Goal: Communication & Community: Participate in discussion

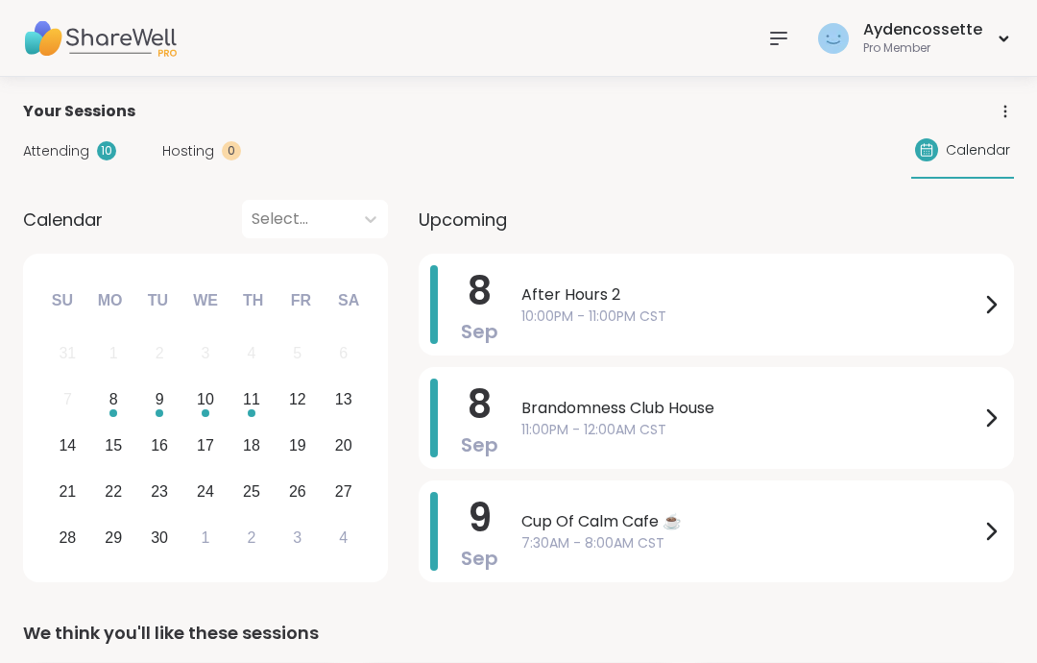
click at [709, 425] on span "11:00PM - 12:00AM CST" at bounding box center [751, 430] width 458 height 20
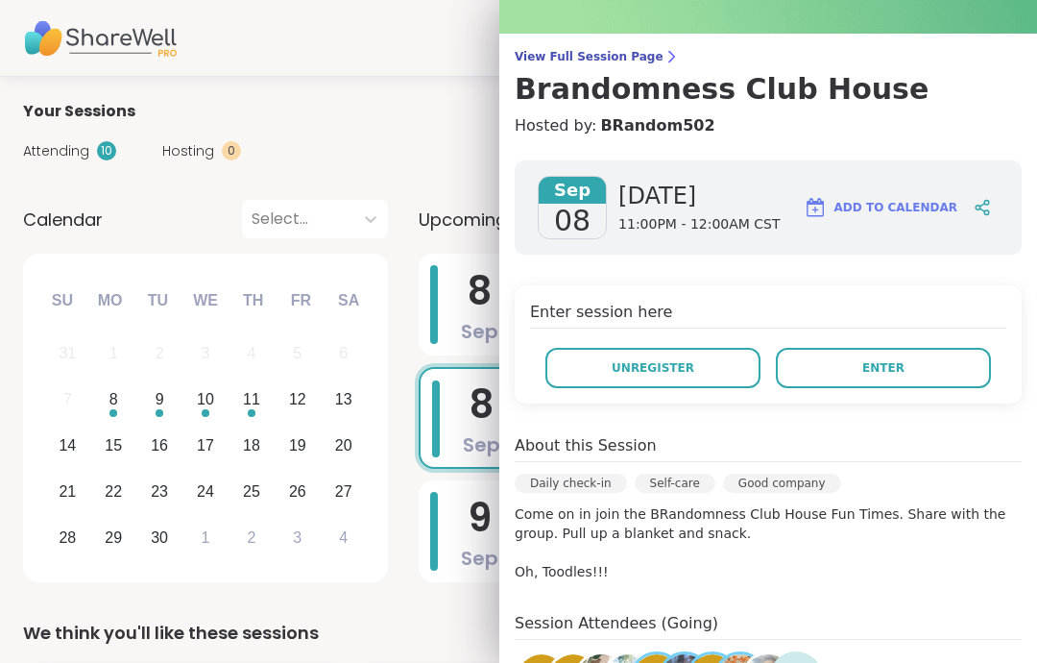
scroll to position [103, 0]
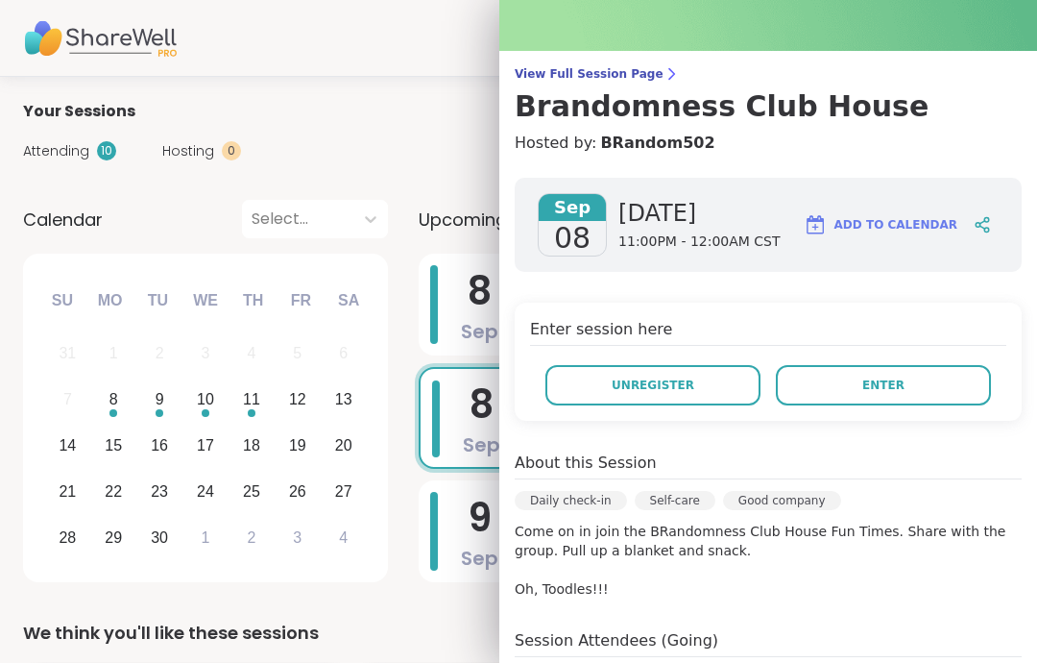
click at [873, 391] on span "Enter" at bounding box center [883, 384] width 42 height 17
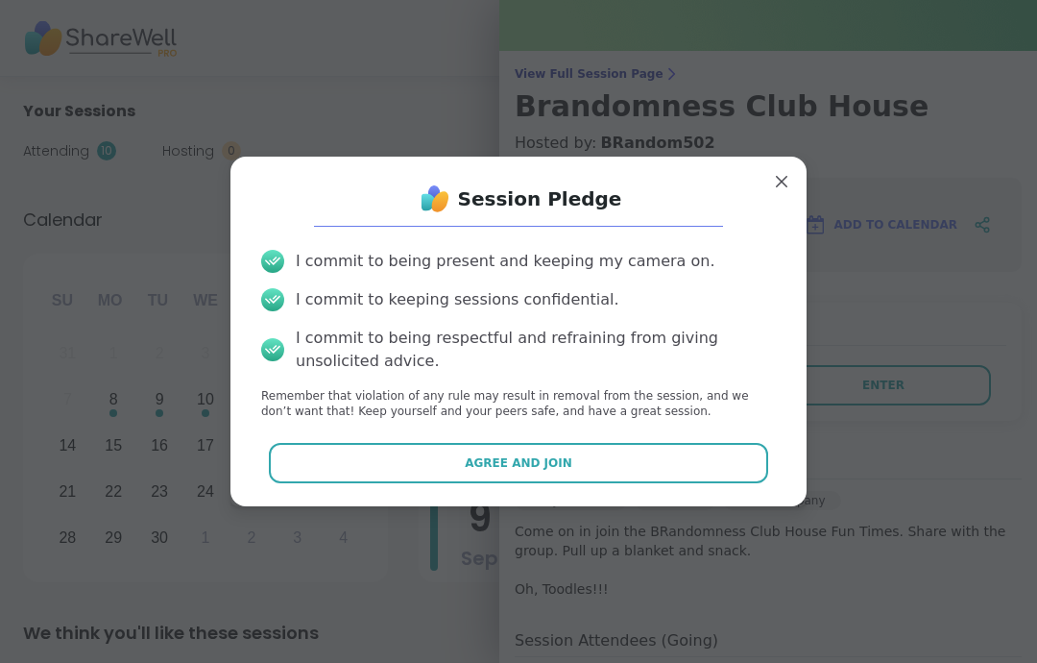
click at [716, 453] on button "Agree and Join" at bounding box center [519, 463] width 500 height 40
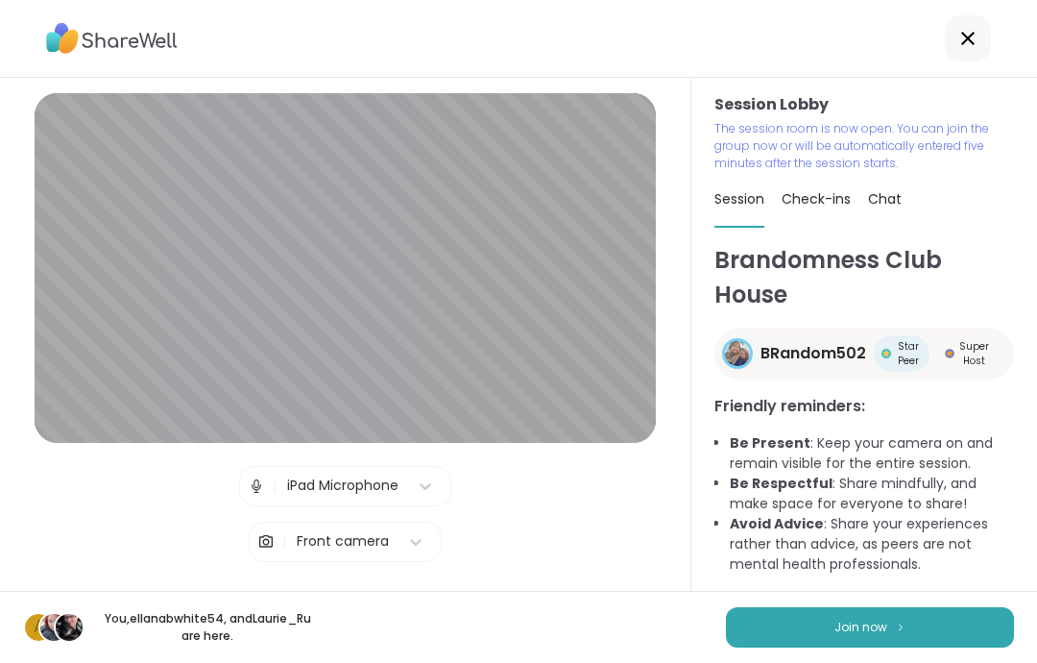
click at [834, 657] on div "A You, ellanabwhite54 , and [PERSON_NAME] are here. Join now" at bounding box center [518, 627] width 1037 height 72
click at [834, 656] on div "A You, ellanabwhite54 , and [PERSON_NAME] are here. Join now" at bounding box center [518, 627] width 1037 height 72
click at [796, 593] on div "g +1 Monica2025 , ellanabwhite54 , [PERSON_NAME] and 1 more are here. Join now" at bounding box center [518, 627] width 1037 height 72
click at [795, 593] on div "g +1 Monica2025 , ellanabwhite54 , [PERSON_NAME] and 1 more are here. Join now" at bounding box center [518, 627] width 1037 height 72
click at [809, 609] on button "Join now" at bounding box center [870, 627] width 288 height 40
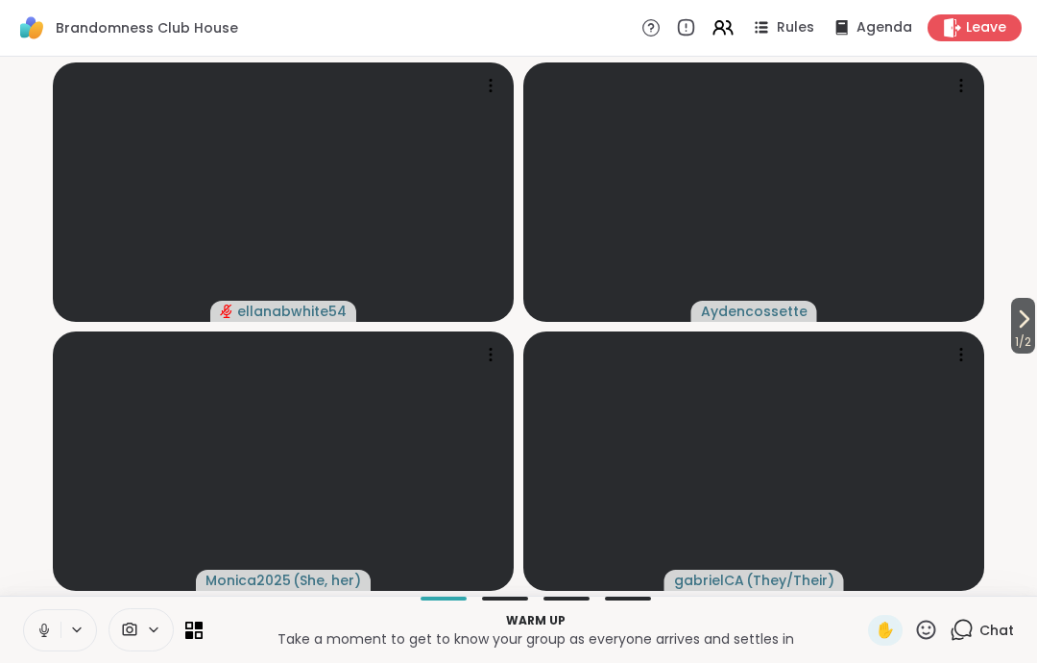
click at [45, 619] on button at bounding box center [42, 630] width 36 height 40
click at [46, 641] on button at bounding box center [42, 630] width 36 height 40
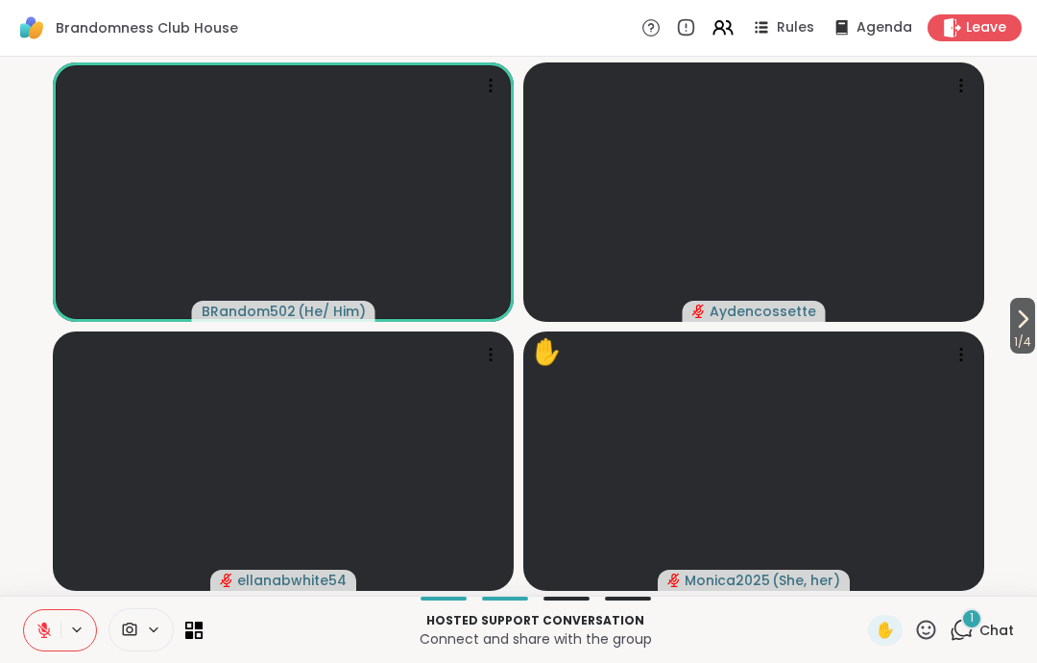
click at [887, 625] on span "✋" at bounding box center [885, 630] width 19 height 23
click at [895, 622] on span "✋" at bounding box center [885, 630] width 19 height 23
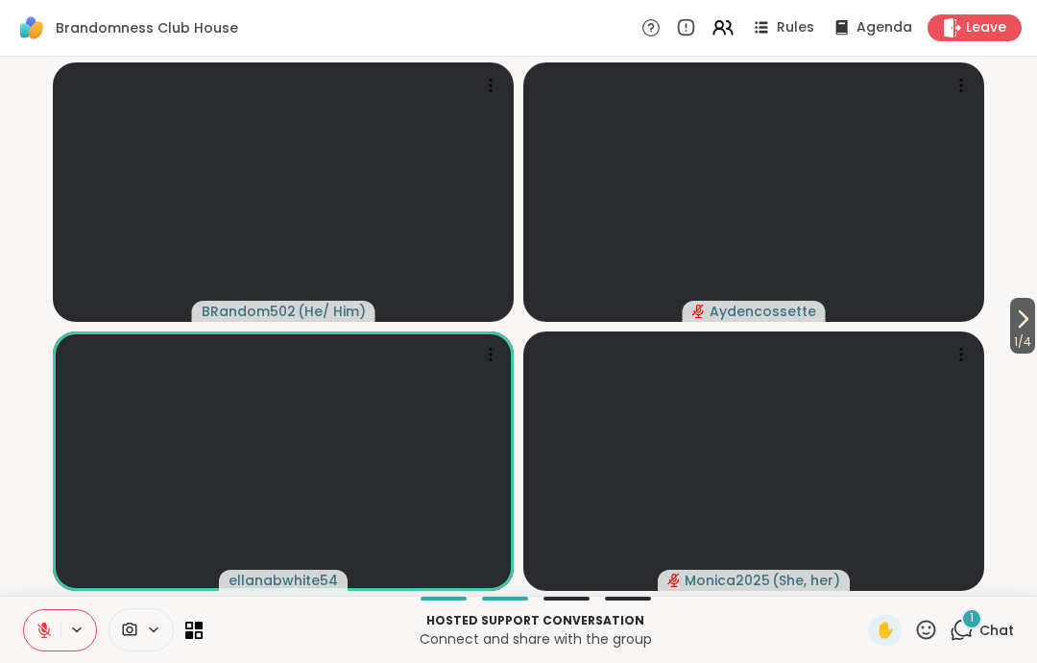
click at [895, 620] on span "✋" at bounding box center [885, 630] width 19 height 23
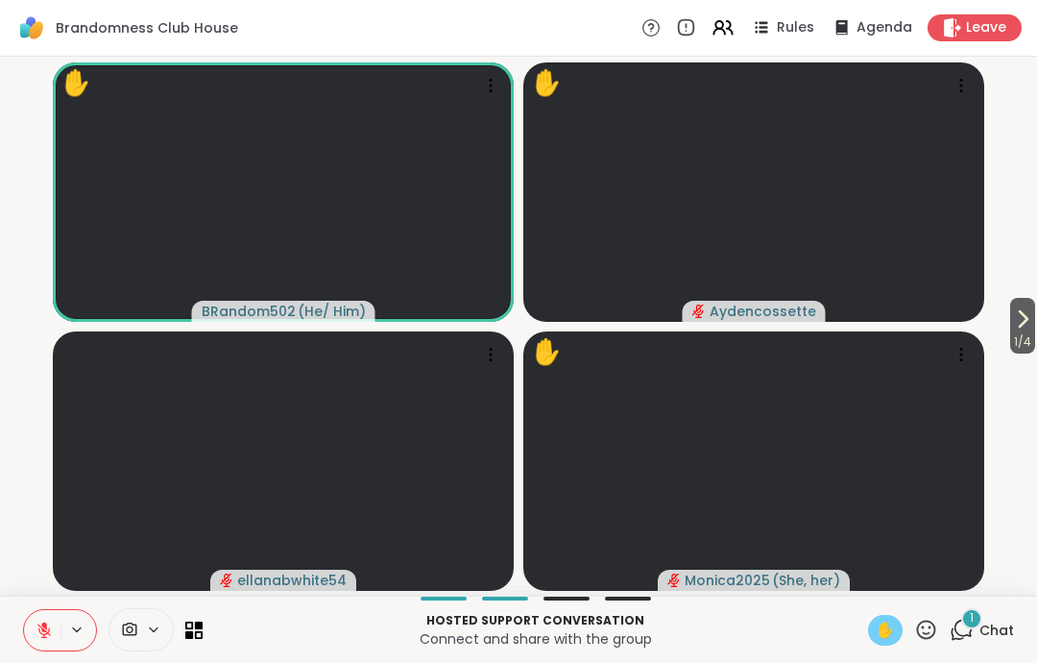
click at [895, 623] on span "✋" at bounding box center [885, 630] width 19 height 23
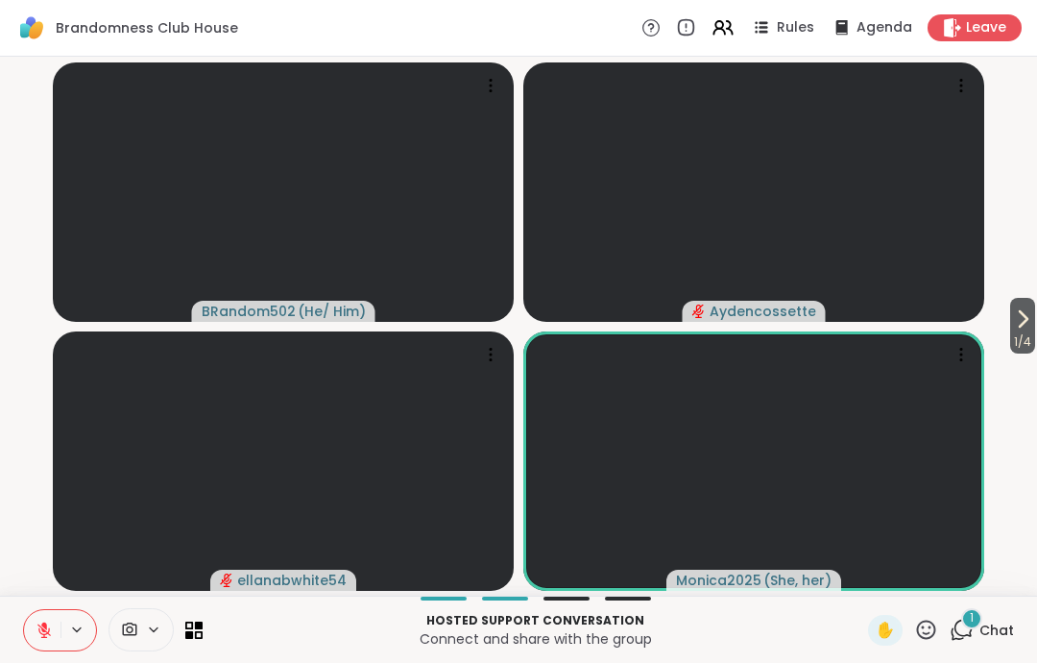
click at [903, 628] on div "✋" at bounding box center [885, 630] width 35 height 31
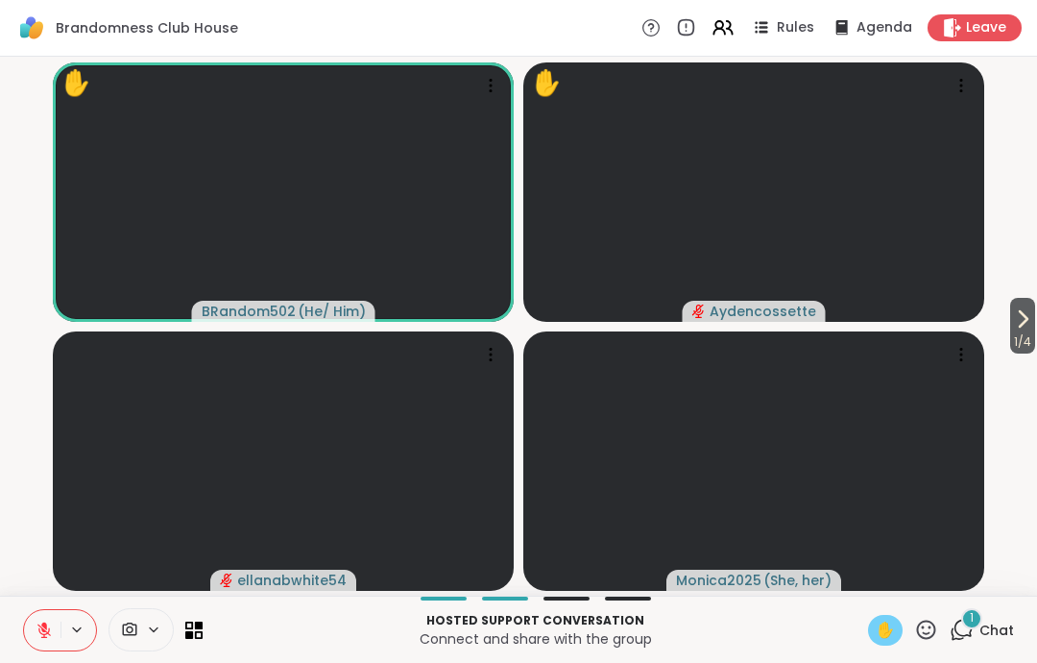
click at [890, 643] on div "✋" at bounding box center [885, 630] width 35 height 31
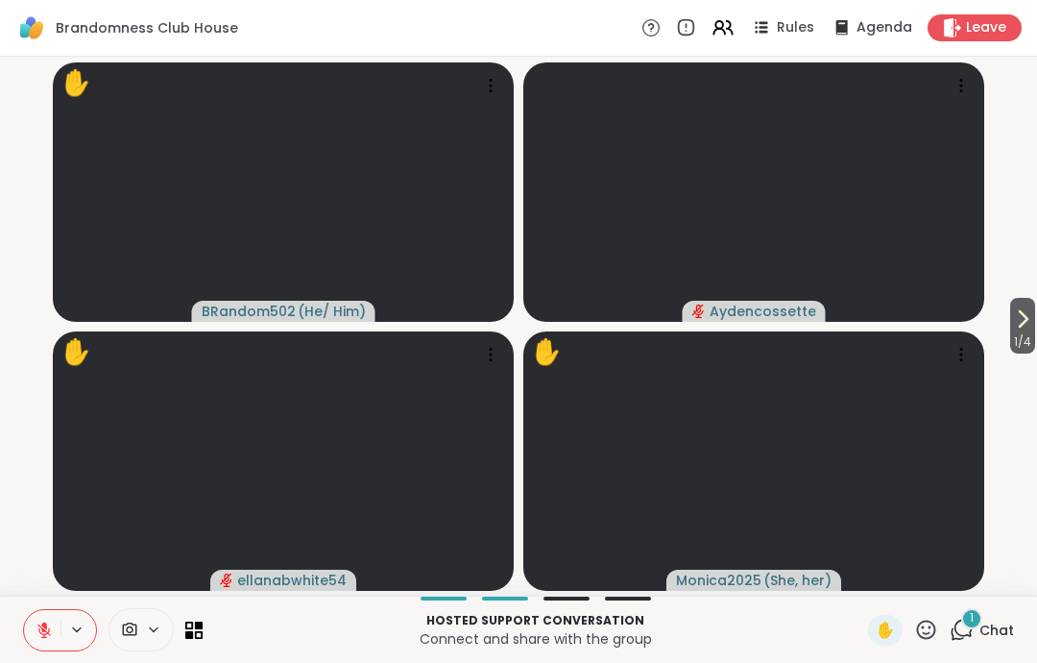
click at [872, 629] on div "✋" at bounding box center [885, 630] width 35 height 31
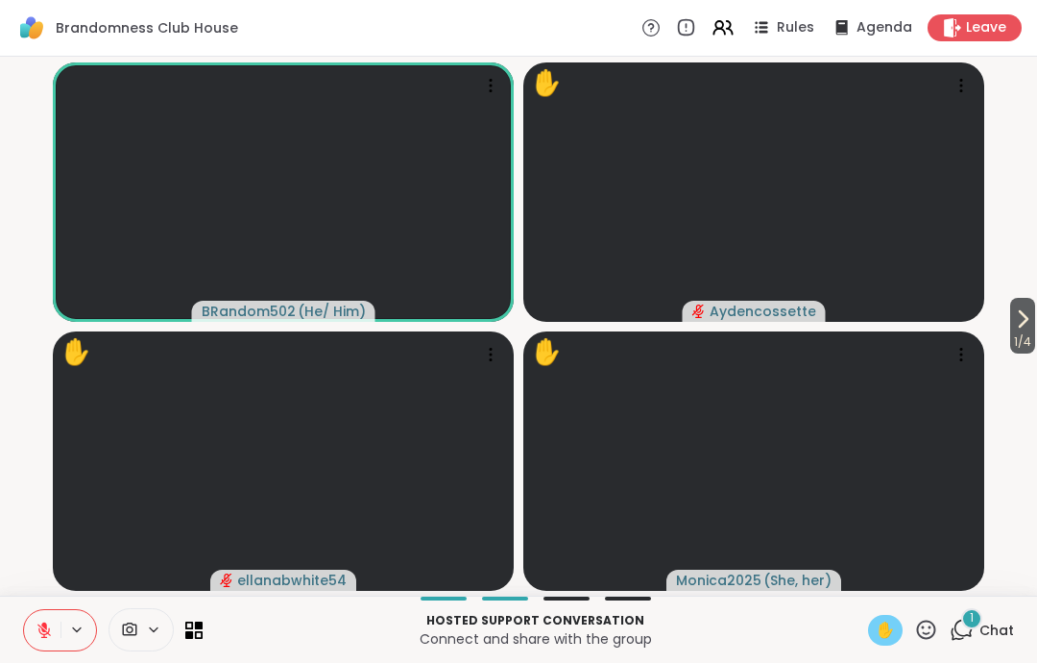
click at [884, 636] on span "✋" at bounding box center [885, 630] width 19 height 23
click at [57, 623] on button at bounding box center [42, 630] width 36 height 40
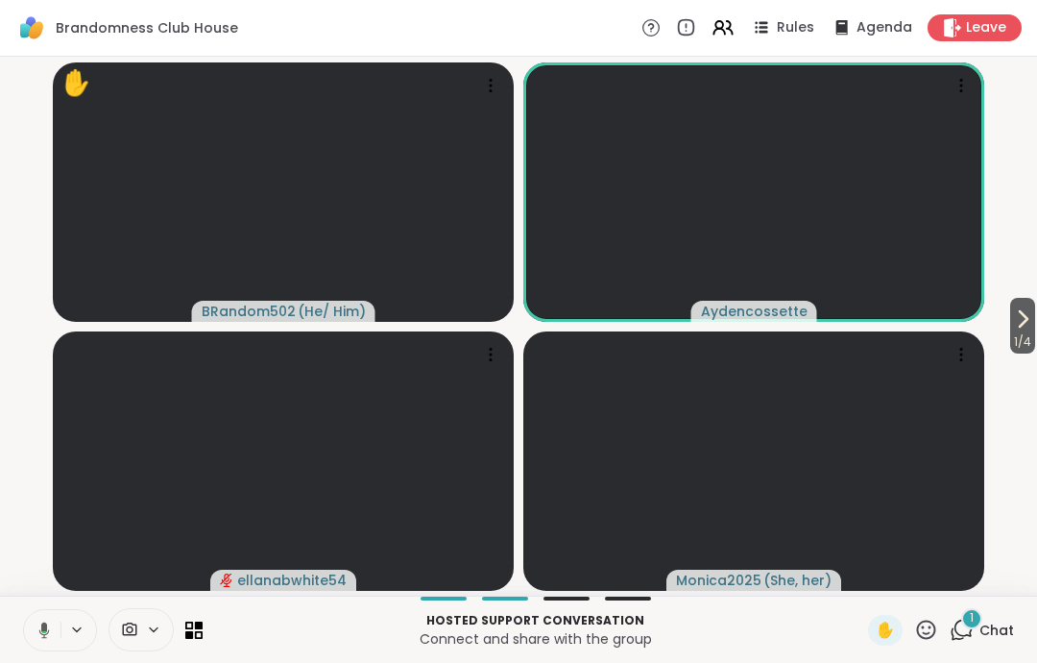
click at [39, 637] on icon at bounding box center [41, 629] width 17 height 17
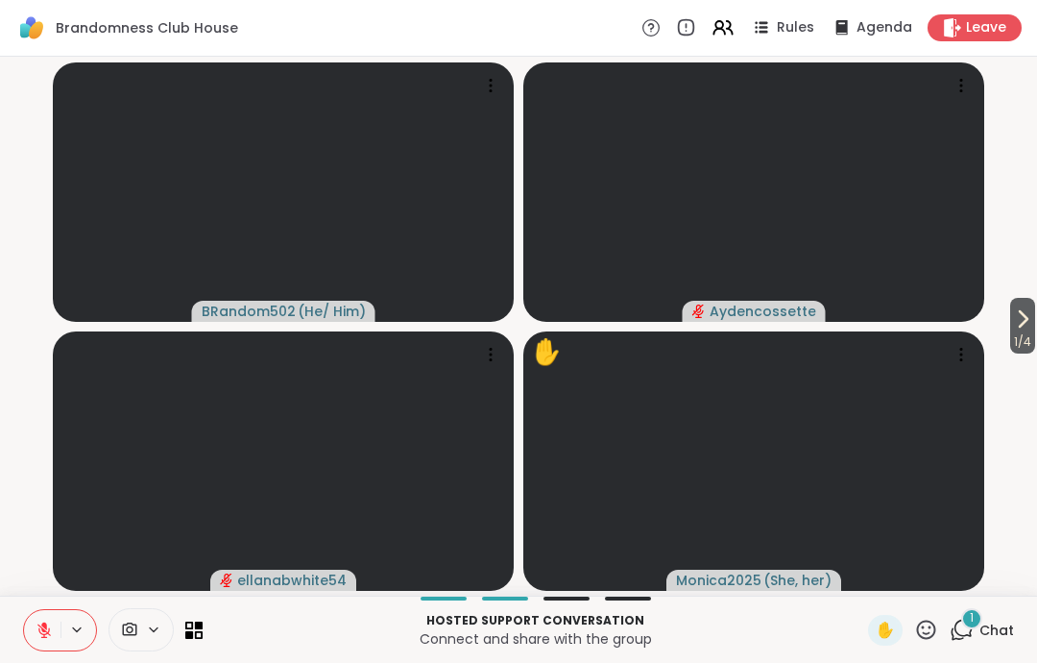
click at [890, 629] on span "✋" at bounding box center [885, 630] width 19 height 23
click at [882, 609] on div "Hosted support conversation Connect and share with the group ✋ 1 Chat" at bounding box center [518, 628] width 1037 height 67
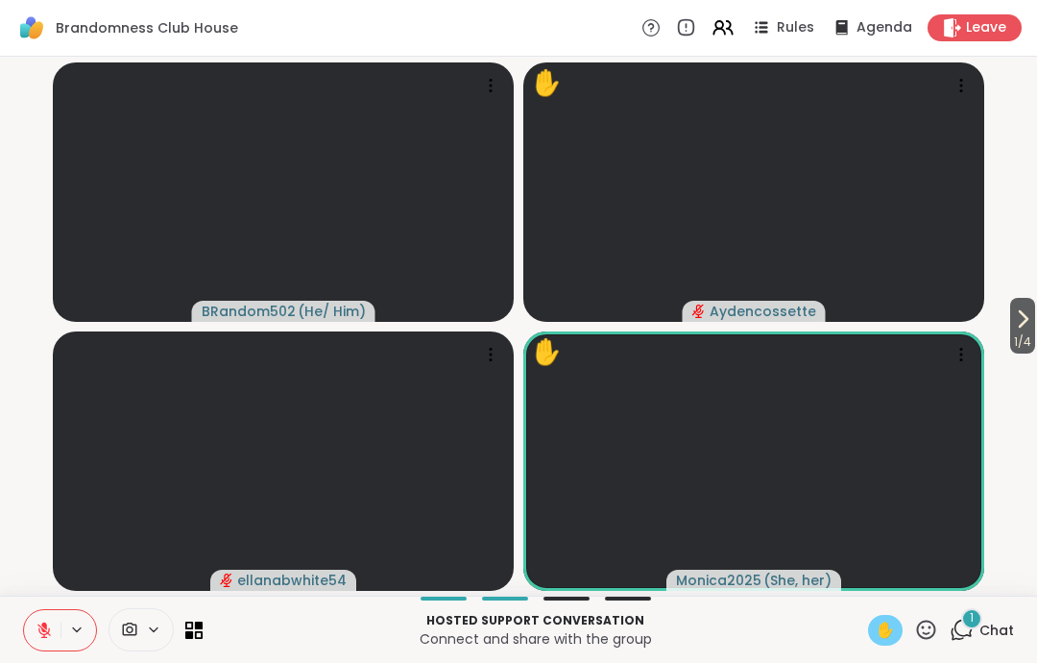
click at [887, 621] on span "✋" at bounding box center [885, 630] width 19 height 23
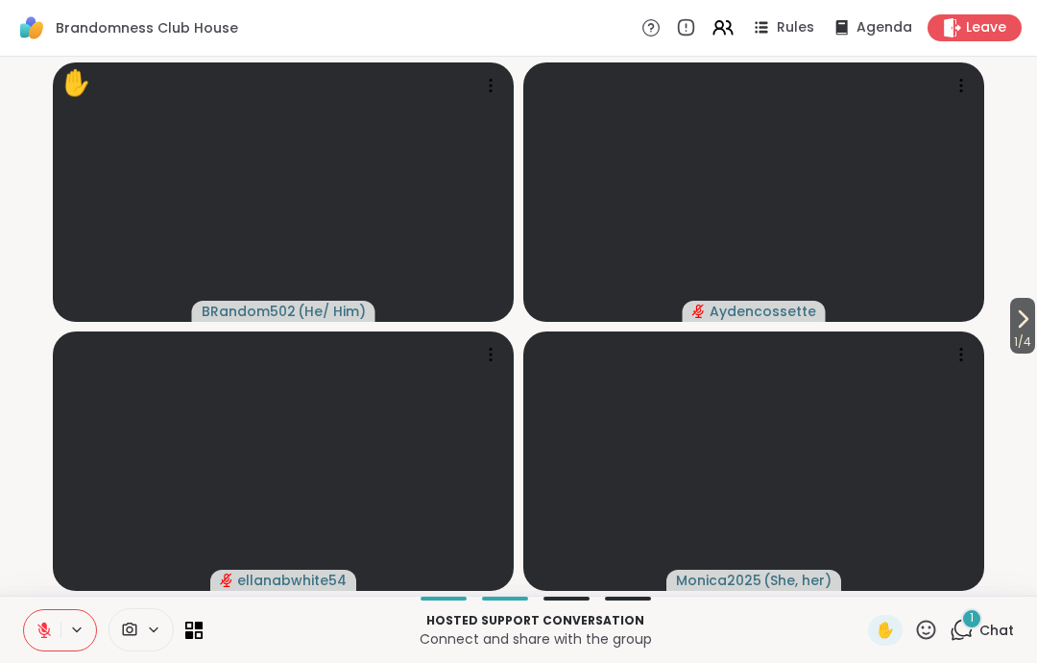
click at [895, 605] on div "Hosted support conversation Connect and share with the group ✋ 1 Chat" at bounding box center [518, 628] width 1037 height 67
click at [887, 625] on span "✋" at bounding box center [885, 630] width 19 height 23
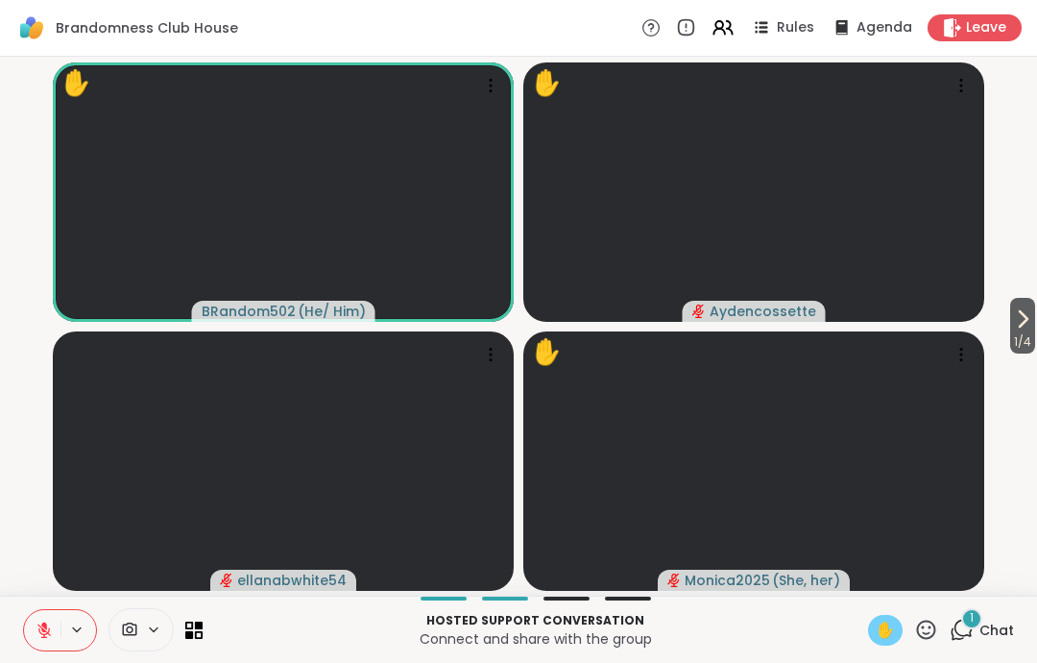
click at [885, 635] on span "✋" at bounding box center [885, 630] width 19 height 23
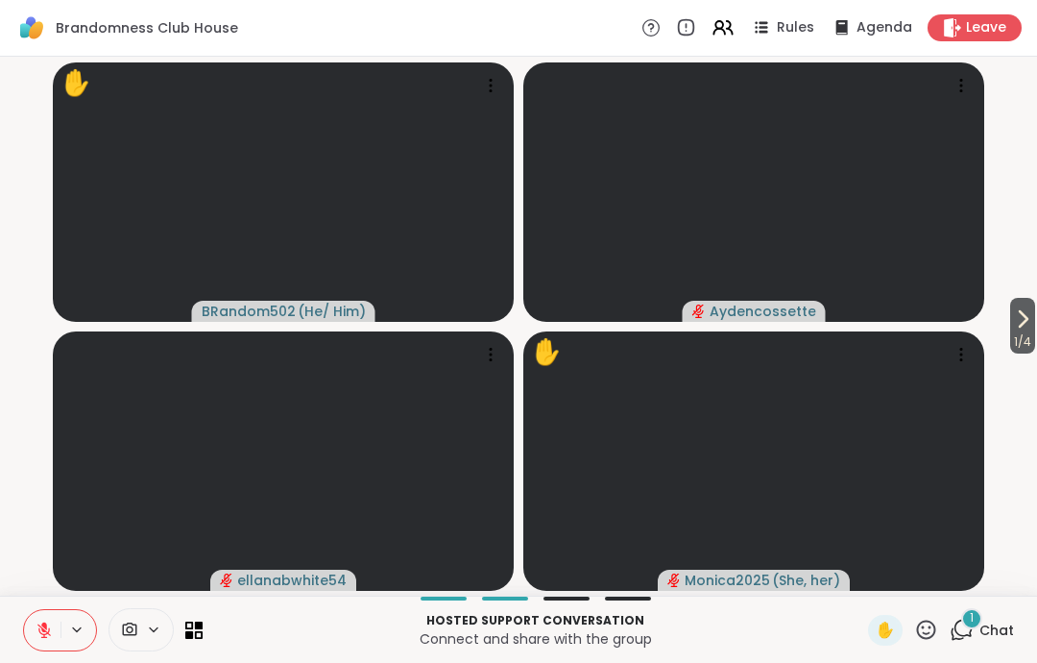
click at [882, 628] on span "✋" at bounding box center [885, 630] width 19 height 23
click at [928, 653] on div "Hosted support conversation Connect and share with the group ✋ 1 Chat" at bounding box center [518, 628] width 1037 height 67
click at [926, 630] on icon at bounding box center [926, 630] width 24 height 24
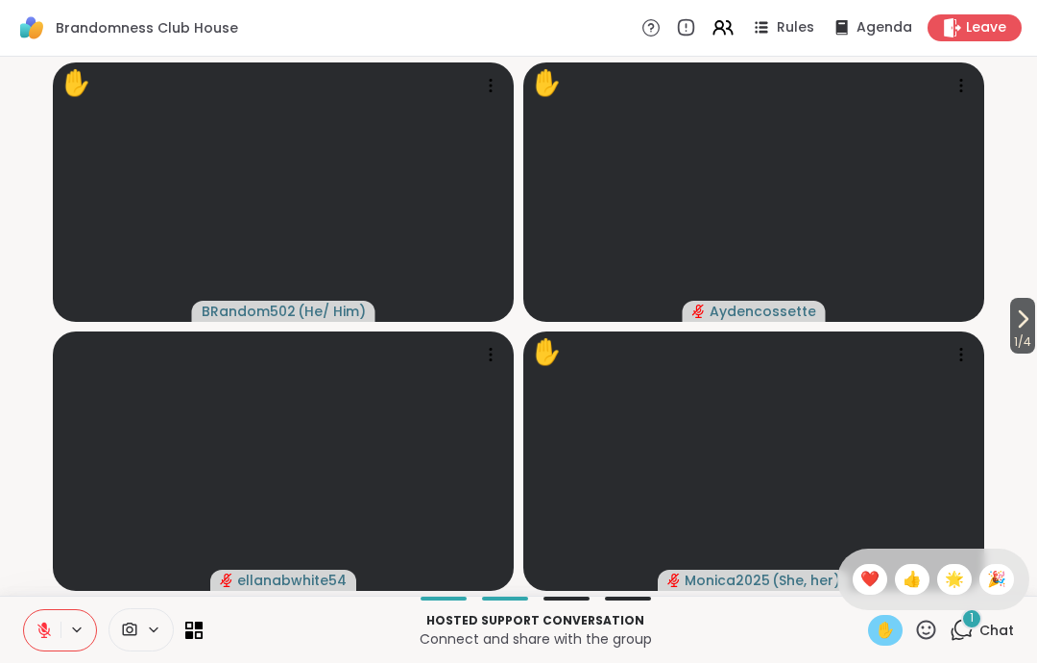
click at [879, 588] on div "❤️" at bounding box center [870, 579] width 35 height 31
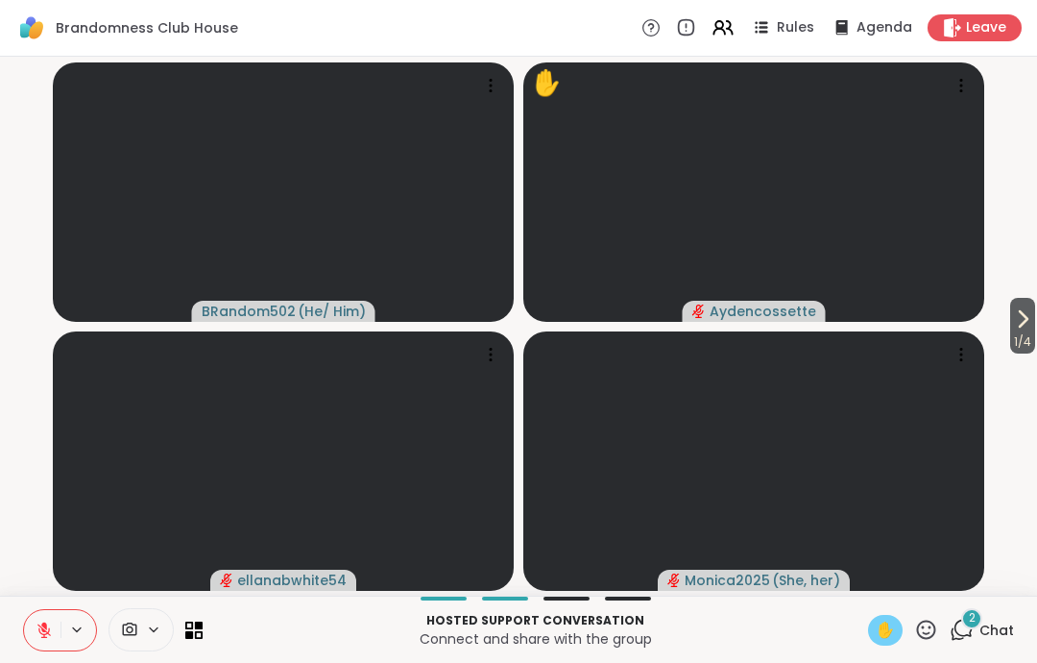
click at [921, 638] on icon at bounding box center [926, 630] width 24 height 24
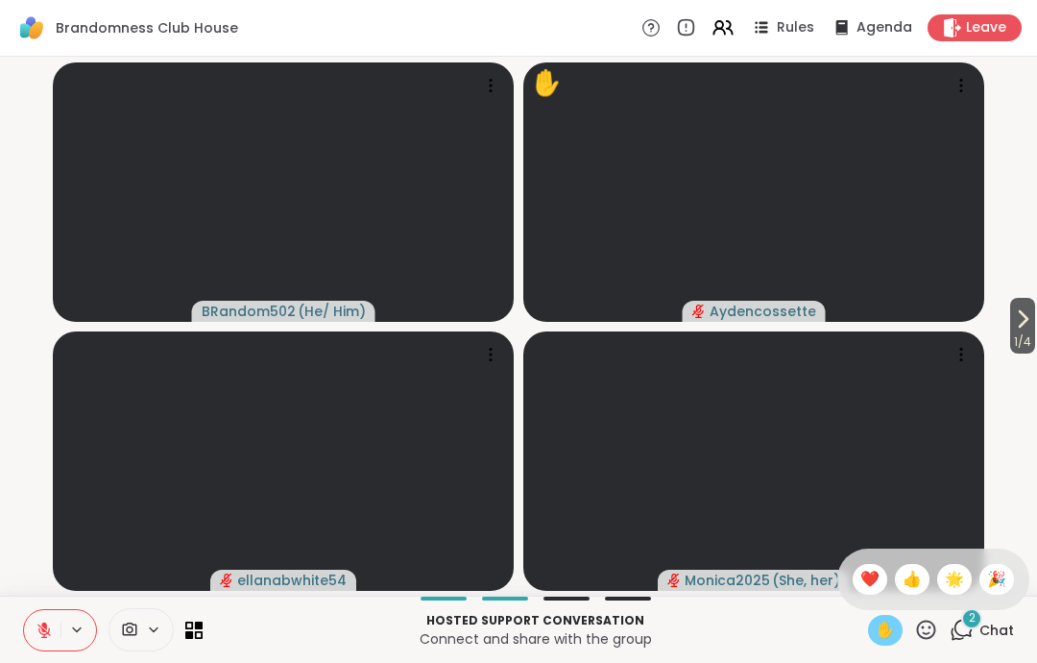
click at [997, 566] on div "🎉" at bounding box center [997, 579] width 35 height 31
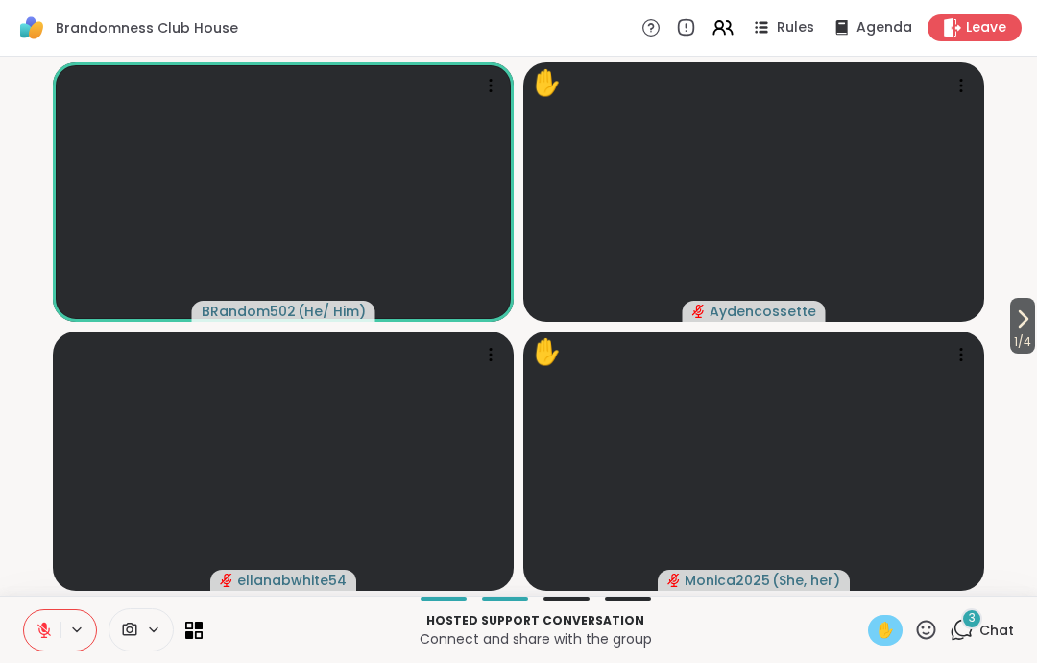
click at [888, 630] on span "✋" at bounding box center [885, 630] width 19 height 23
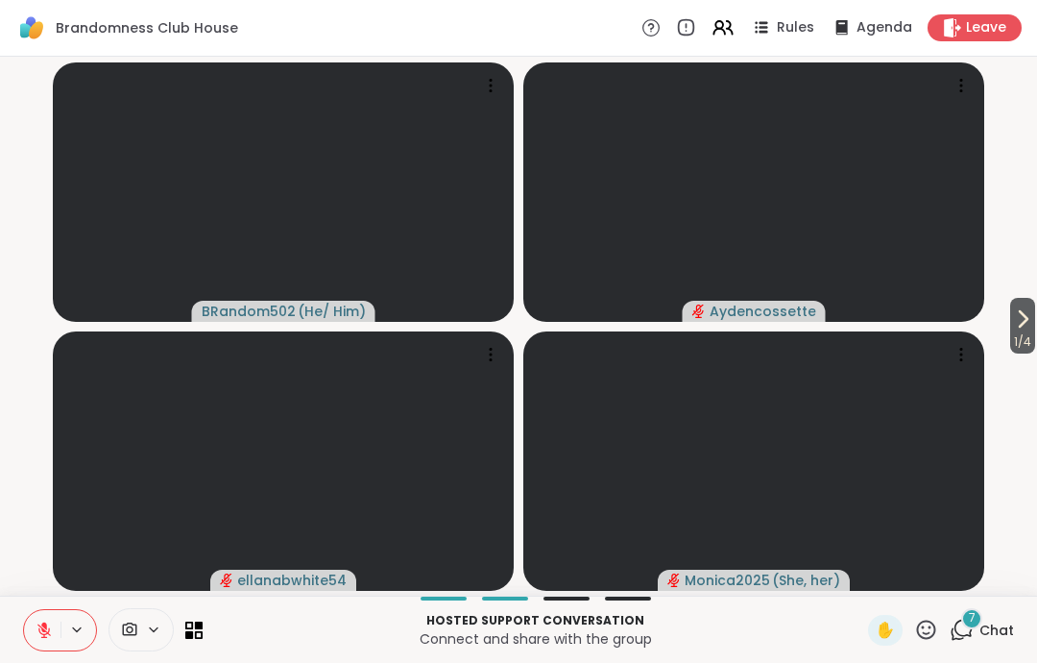
click at [1010, 343] on span "1 / 4" at bounding box center [1022, 341] width 25 height 23
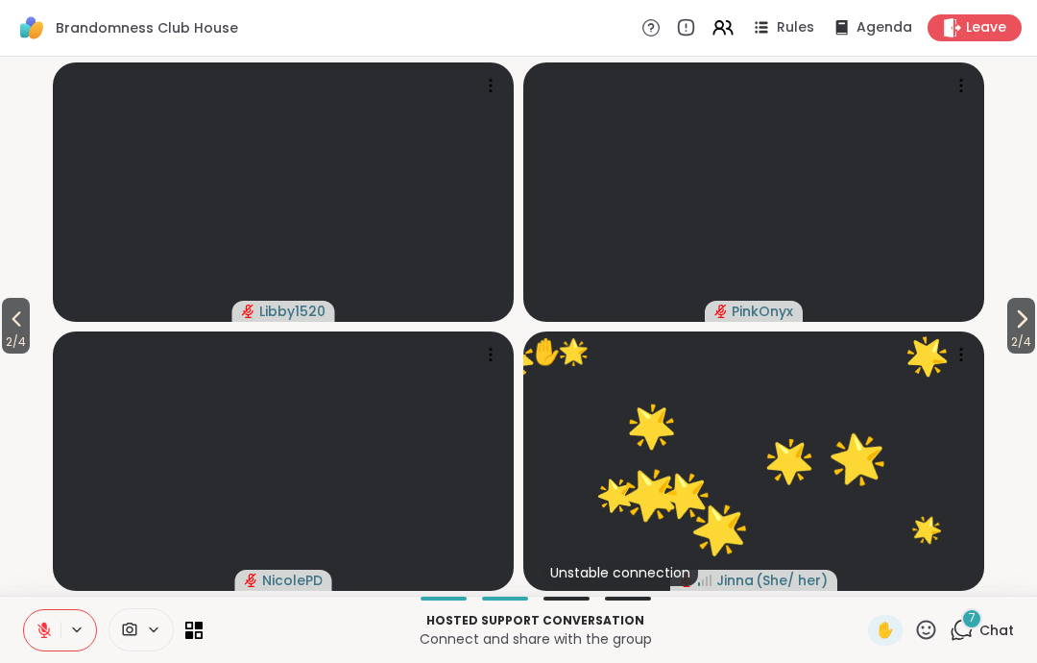
click at [1026, 334] on span "2 / 4" at bounding box center [1021, 341] width 28 height 23
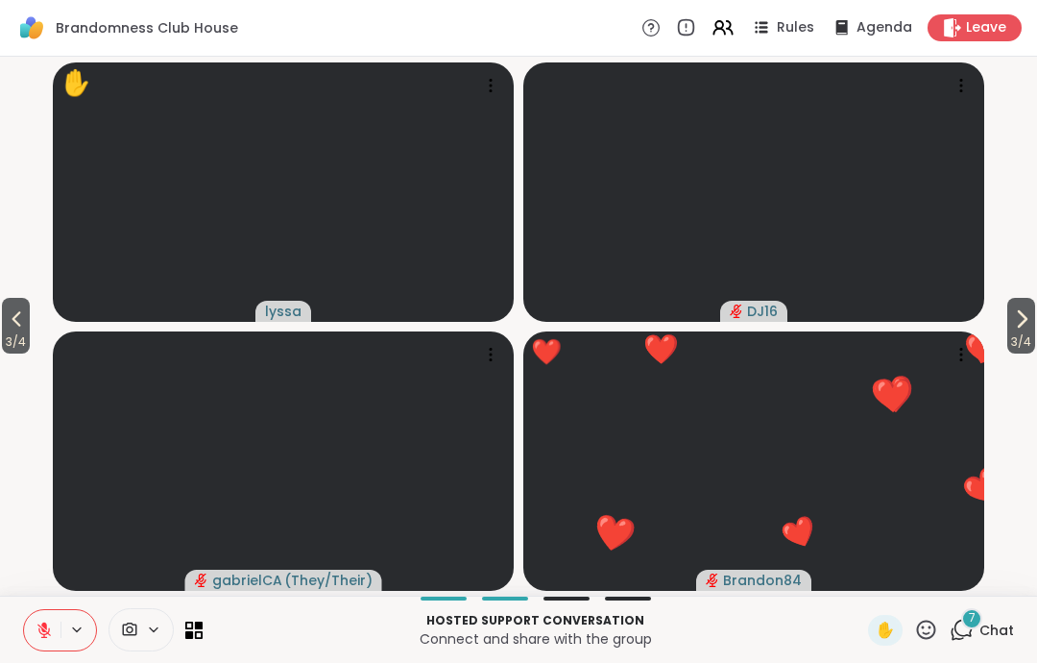
click at [924, 628] on icon at bounding box center [926, 628] width 19 height 19
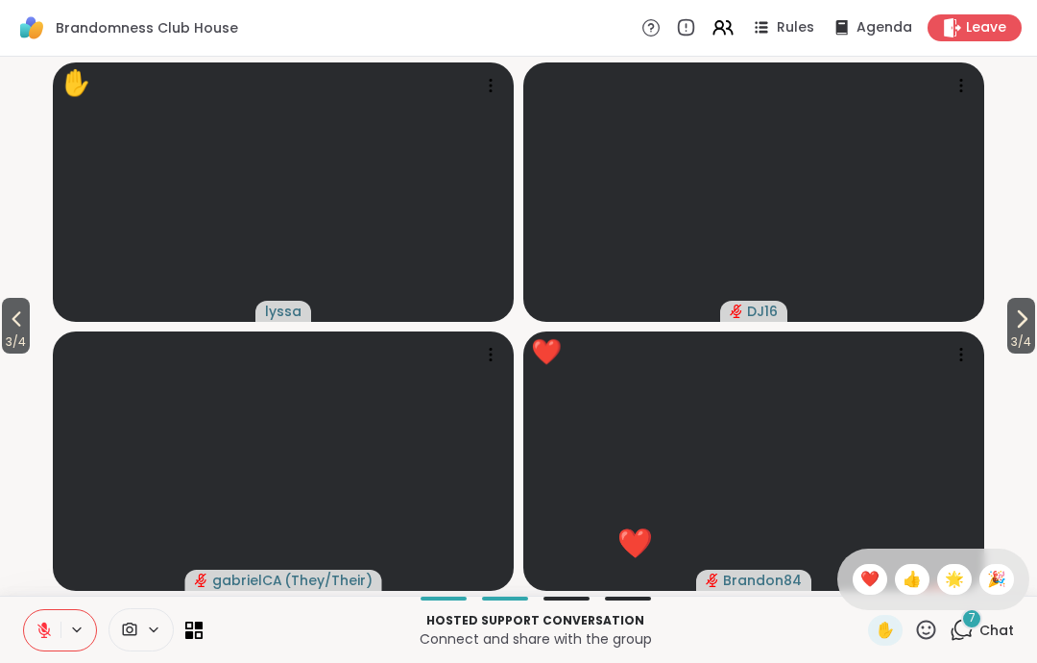
click at [876, 580] on span "❤️" at bounding box center [870, 579] width 19 height 23
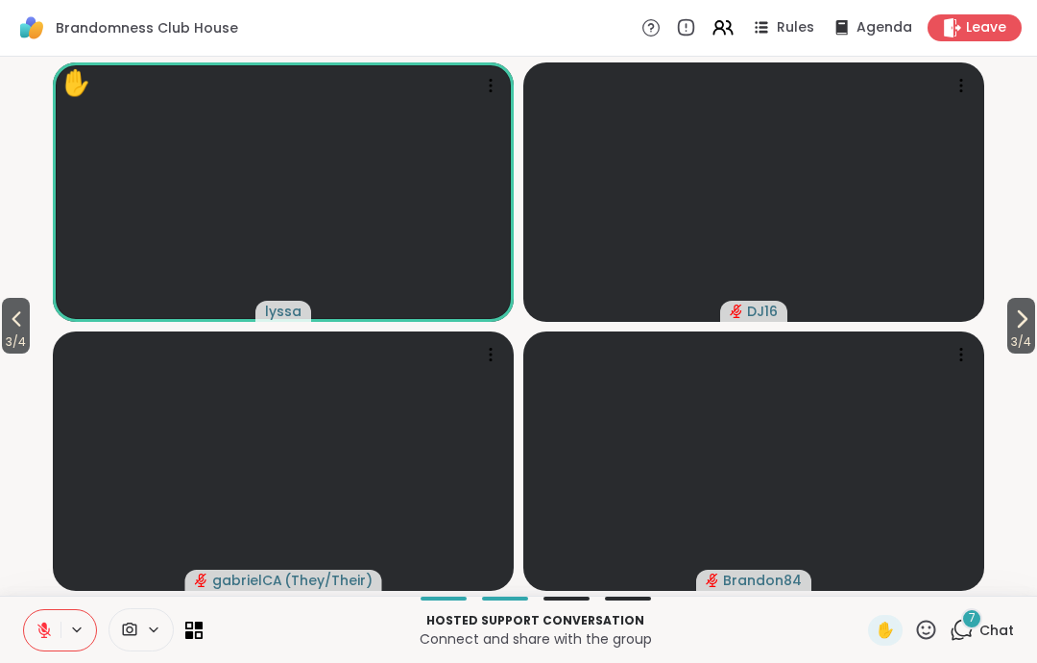
click at [30, 334] on span "3 / 4" at bounding box center [16, 341] width 28 height 23
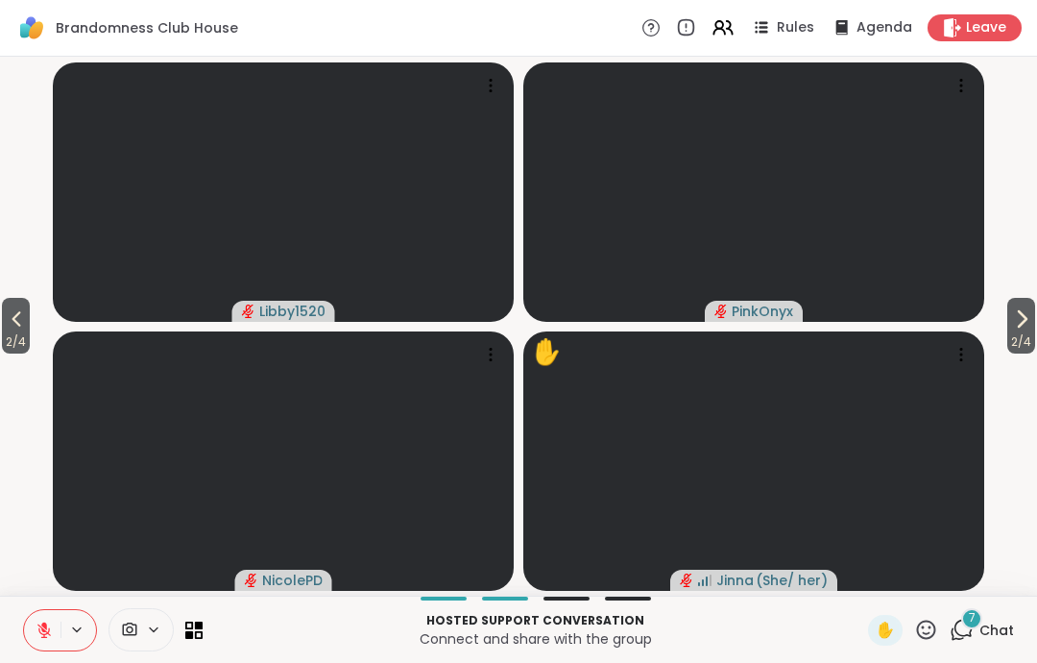
click at [36, 337] on video-player-container "2 / 4 2 / 4 Libby1520 PinkOnyx NicolePD ✋ [PERSON_NAME] ( She/ her )" at bounding box center [519, 325] width 1014 height 523
click at [19, 344] on span "2 / 4" at bounding box center [16, 341] width 28 height 23
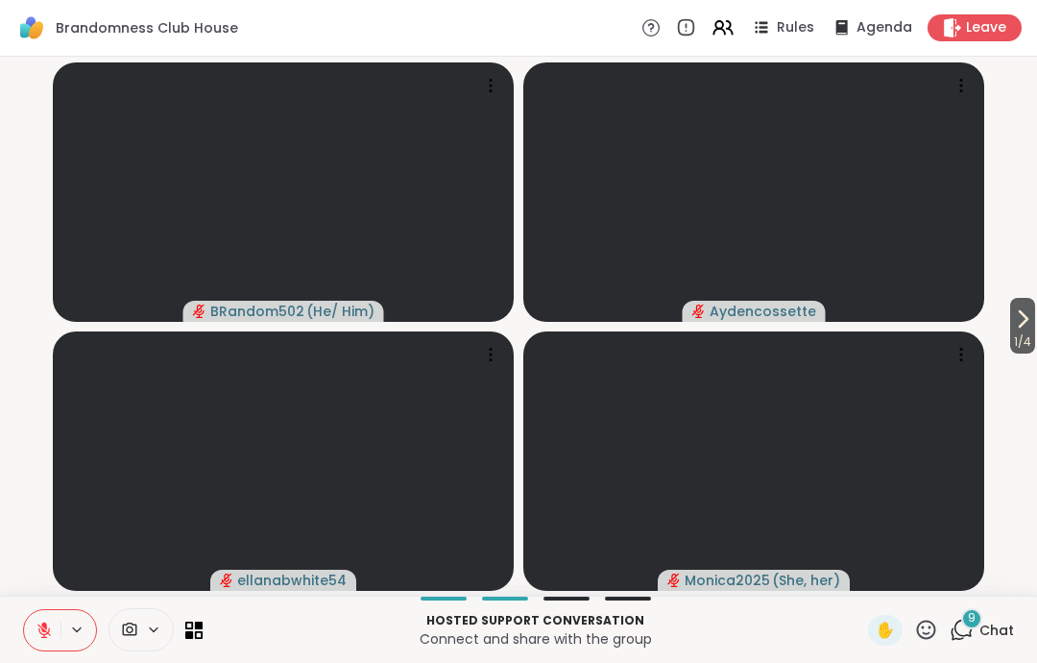
click at [919, 630] on icon at bounding box center [926, 628] width 19 height 19
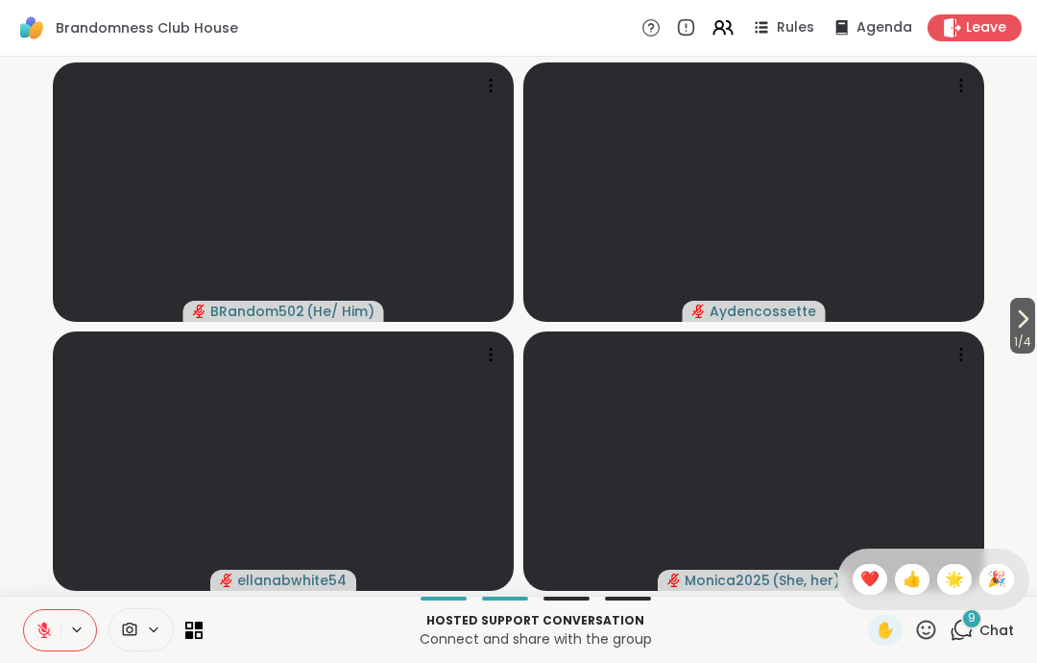
click at [862, 586] on span "❤️" at bounding box center [870, 579] width 19 height 23
